Goal: Task Accomplishment & Management: Use online tool/utility

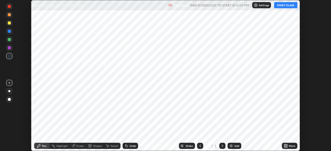
scroll to position [151, 331]
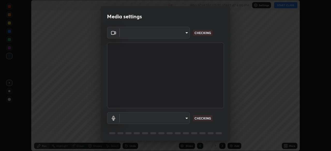
type input "4cdb2335677a50284d4d52bfea2454a8eb2b8fde0954bdd1b922a39853c109bf"
click at [182, 120] on body "Erase all Biotechnology and it’s Applications Recording WAS SCHEDULED TO START …" at bounding box center [165, 75] width 331 height 151
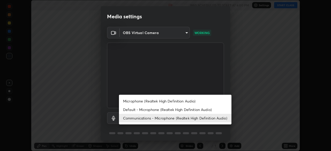
click at [182, 110] on li "Default - Microphone (Realtek High Definition Audio)" at bounding box center [175, 109] width 112 height 9
type input "default"
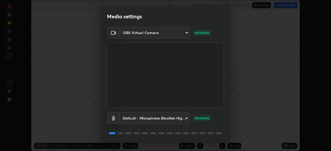
scroll to position [18, 0]
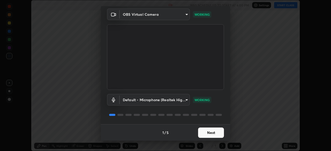
click at [220, 131] on button "Next" at bounding box center [211, 133] width 26 height 10
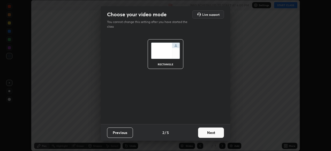
scroll to position [0, 0]
click at [217, 133] on button "Next" at bounding box center [211, 133] width 26 height 10
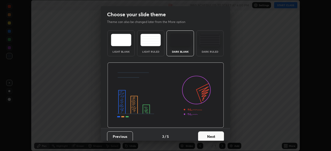
click at [217, 136] on button "Next" at bounding box center [211, 136] width 26 height 10
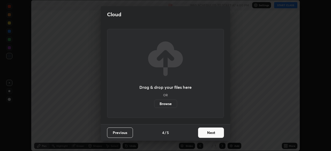
click at [218, 134] on button "Next" at bounding box center [211, 133] width 26 height 10
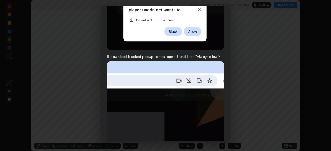
scroll to position [60, 0]
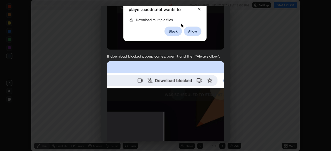
click at [209, 130] on img at bounding box center [165, 117] width 117 height 113
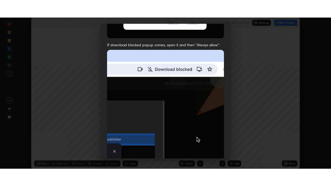
scroll to position [124, 0]
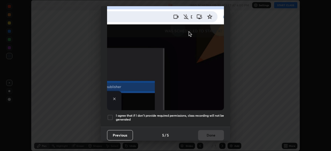
click at [212, 115] on h5 "I agree that if I don't provide required permissions, class recording will not …" at bounding box center [170, 118] width 108 height 8
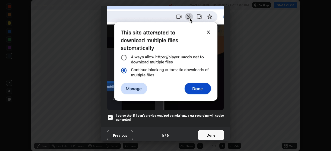
click at [213, 135] on button "Done" at bounding box center [211, 135] width 26 height 10
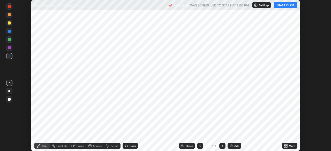
click at [287, 3] on button "START CLASS" at bounding box center [285, 5] width 23 height 6
click at [234, 147] on div "Add" at bounding box center [236, 146] width 5 height 3
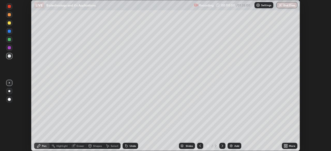
click at [286, 145] on icon at bounding box center [286, 144] width 1 height 1
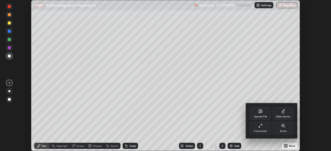
click at [264, 129] on div "Full screen" at bounding box center [260, 128] width 21 height 12
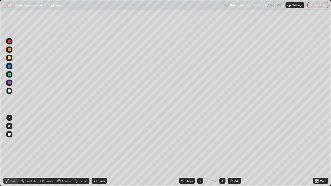
scroll to position [186, 331]
click at [11, 51] on div at bounding box center [9, 49] width 6 height 6
click at [10, 93] on div at bounding box center [9, 91] width 6 height 6
click at [100, 151] on div "Undo" at bounding box center [101, 180] width 6 height 3
click at [98, 151] on div "Undo" at bounding box center [101, 180] width 6 height 3
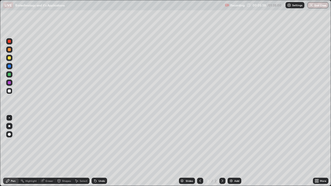
click at [80, 151] on div "Select" at bounding box center [84, 180] width 8 height 3
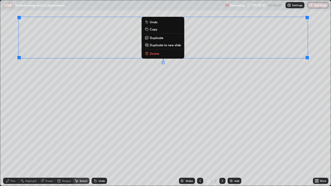
click at [14, 151] on div "Pen" at bounding box center [13, 180] width 5 height 3
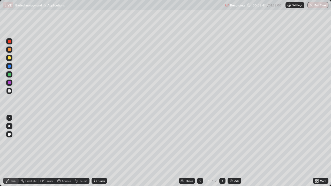
click at [9, 41] on div at bounding box center [9, 41] width 3 height 3
click at [10, 93] on div at bounding box center [9, 91] width 6 height 6
click at [231, 151] on div "Add" at bounding box center [234, 181] width 14 height 6
click at [11, 60] on div at bounding box center [9, 58] width 6 height 6
click at [98, 151] on div "Undo" at bounding box center [101, 180] width 6 height 3
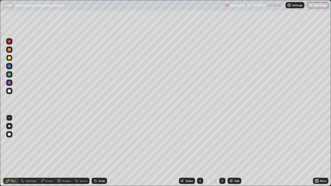
click at [100, 151] on div "Undo" at bounding box center [101, 180] width 6 height 3
click at [11, 91] on div at bounding box center [9, 91] width 6 height 6
click at [99, 151] on div "Undo" at bounding box center [101, 180] width 6 height 3
click at [81, 151] on div "Select" at bounding box center [84, 180] width 8 height 3
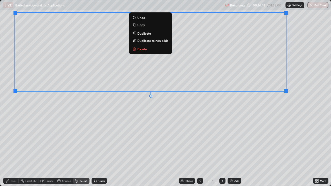
click at [12, 151] on div "Pen" at bounding box center [13, 180] width 5 height 3
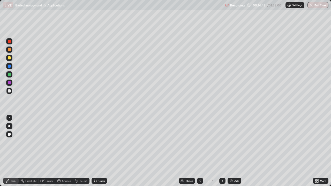
click at [9, 44] on div at bounding box center [9, 41] width 6 height 6
click at [41, 151] on div "Eraser" at bounding box center [47, 181] width 17 height 6
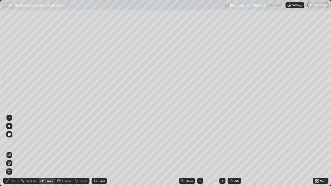
click at [12, 151] on div "Pen" at bounding box center [13, 180] width 5 height 3
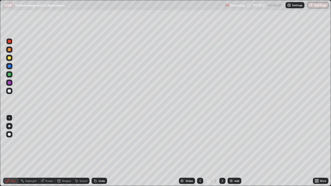
click at [10, 92] on div at bounding box center [9, 90] width 3 height 3
click at [9, 51] on div at bounding box center [9, 49] width 6 height 6
click at [95, 151] on icon at bounding box center [95, 181] width 2 height 2
click at [236, 151] on div "Add" at bounding box center [236, 180] width 5 height 3
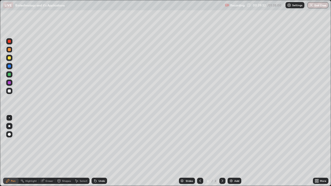
click at [11, 92] on div at bounding box center [9, 91] width 6 height 6
click at [10, 59] on div at bounding box center [9, 58] width 6 height 6
click at [10, 93] on div at bounding box center [9, 91] width 6 height 6
click at [94, 151] on icon at bounding box center [94, 179] width 1 height 1
click at [93, 151] on icon at bounding box center [95, 181] width 4 height 4
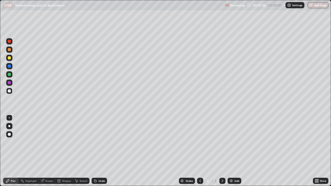
click at [94, 151] on icon at bounding box center [95, 181] width 2 height 2
click at [95, 151] on icon at bounding box center [95, 181] width 2 height 2
click at [97, 151] on div "Undo" at bounding box center [98, 181] width 15 height 6
click at [76, 151] on icon at bounding box center [76, 180] width 3 height 3
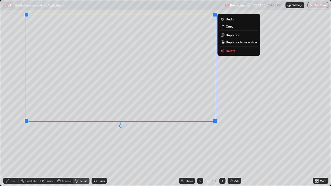
click at [12, 151] on div "Pen" at bounding box center [13, 180] width 5 height 3
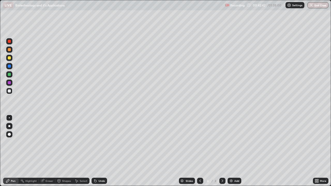
click at [10, 60] on div at bounding box center [9, 58] width 6 height 6
click at [10, 93] on div at bounding box center [9, 91] width 6 height 6
click at [95, 151] on icon at bounding box center [95, 181] width 2 height 2
click at [48, 151] on div "Eraser" at bounding box center [49, 180] width 8 height 3
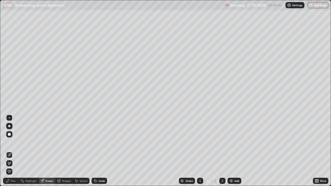
click at [13, 151] on div "Pen" at bounding box center [13, 180] width 5 height 3
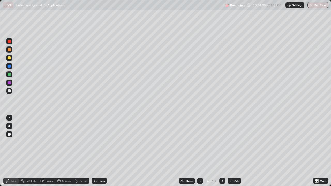
click at [237, 151] on div "Add" at bounding box center [236, 180] width 5 height 3
click at [97, 151] on icon at bounding box center [95, 181] width 4 height 4
